Goal: Navigation & Orientation: Find specific page/section

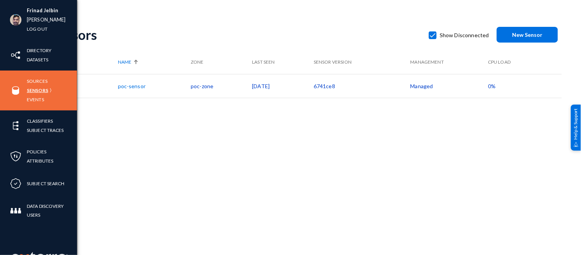
click at [36, 90] on link "Sensors" at bounding box center [37, 90] width 21 height 9
click at [38, 77] on link "Sources" at bounding box center [37, 81] width 21 height 9
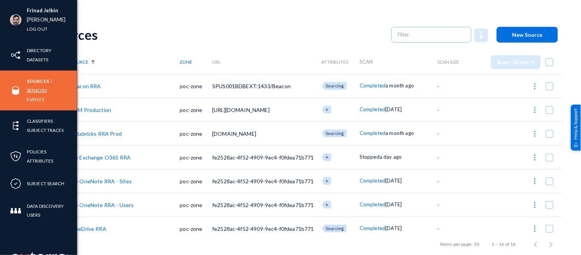
click at [33, 90] on link "Sensors" at bounding box center [37, 90] width 20 height 9
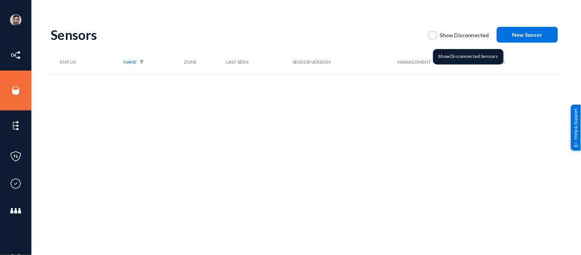
click at [435, 36] on span at bounding box center [433, 35] width 8 height 8
click at [434, 39] on input "Show Disconnected" at bounding box center [433, 39] width 1 height 1
checkbox input "true"
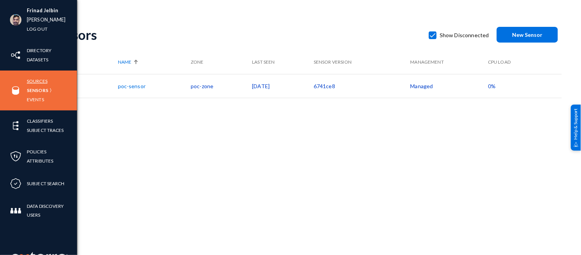
click at [36, 79] on link "Sources" at bounding box center [37, 81] width 21 height 9
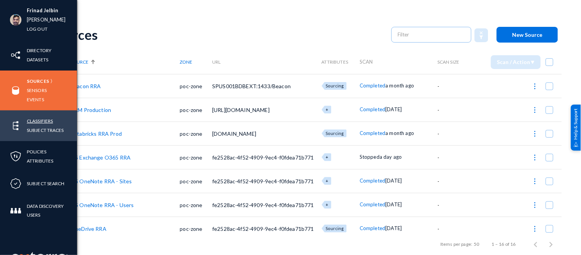
click at [39, 120] on link "Classifiers" at bounding box center [40, 121] width 26 height 9
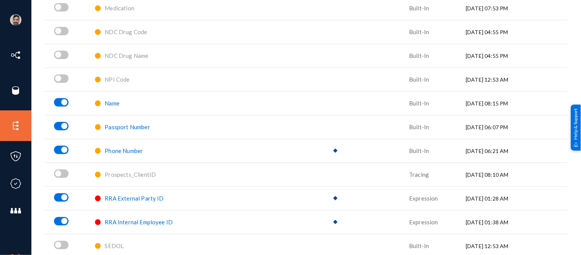
scroll to position [1031, 0]
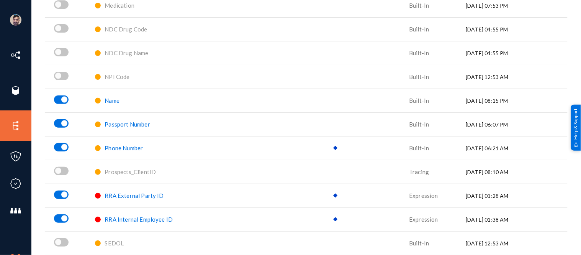
click at [111, 98] on span "Name" at bounding box center [112, 100] width 15 height 7
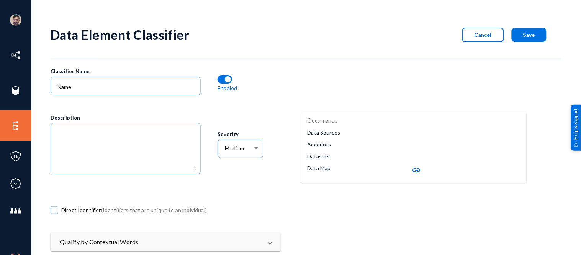
click at [481, 36] on span "Cancel" at bounding box center [483, 34] width 17 height 7
